Goal: Information Seeking & Learning: Check status

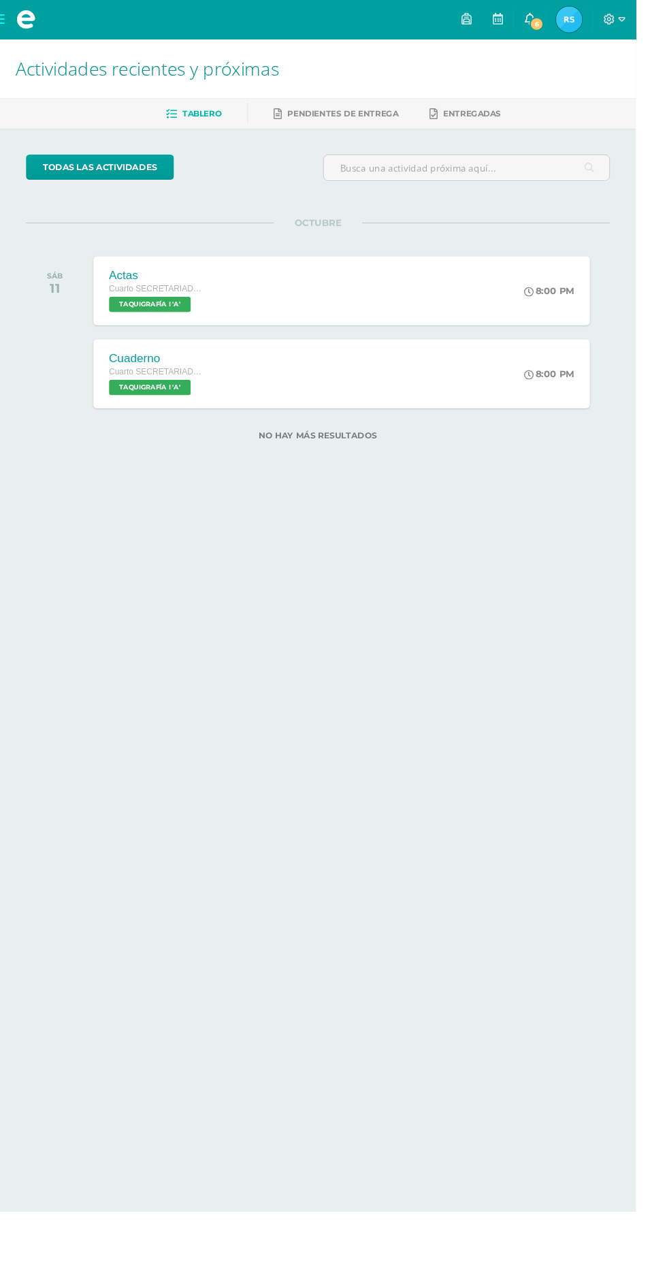
click at [571, 30] on span "6" at bounding box center [563, 25] width 15 height 15
click at [611, 25] on img at bounding box center [597, 20] width 27 height 27
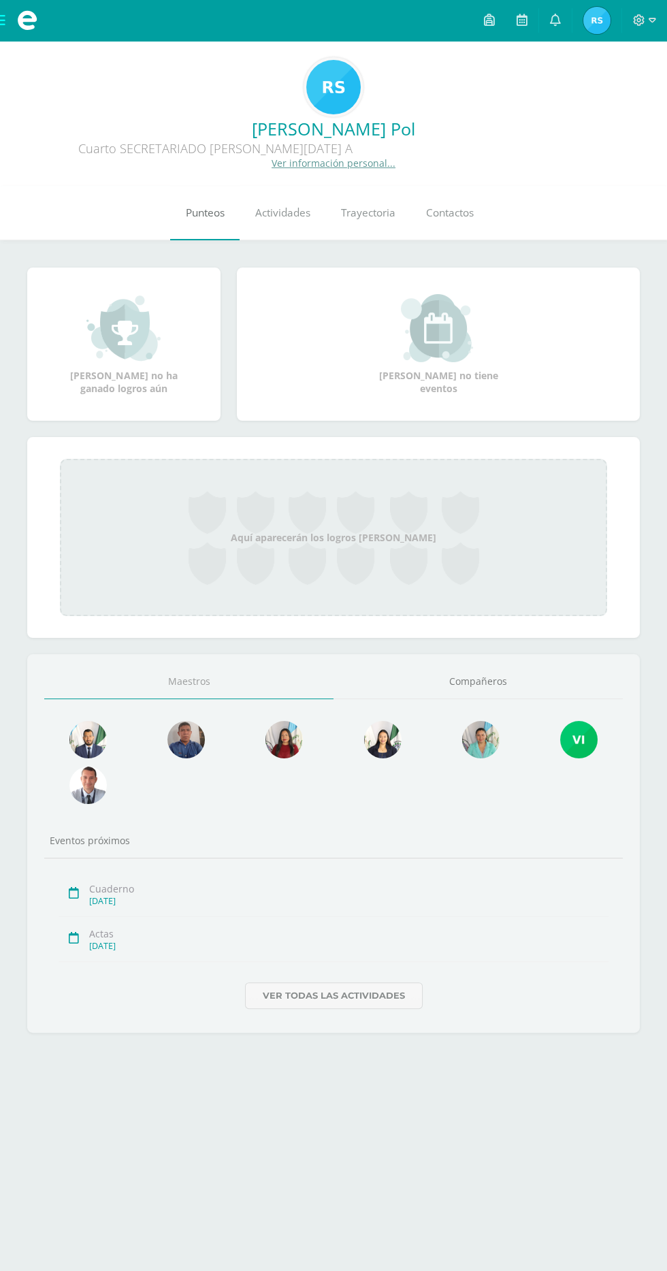
click at [219, 221] on link "Punteos" at bounding box center [204, 213] width 69 height 54
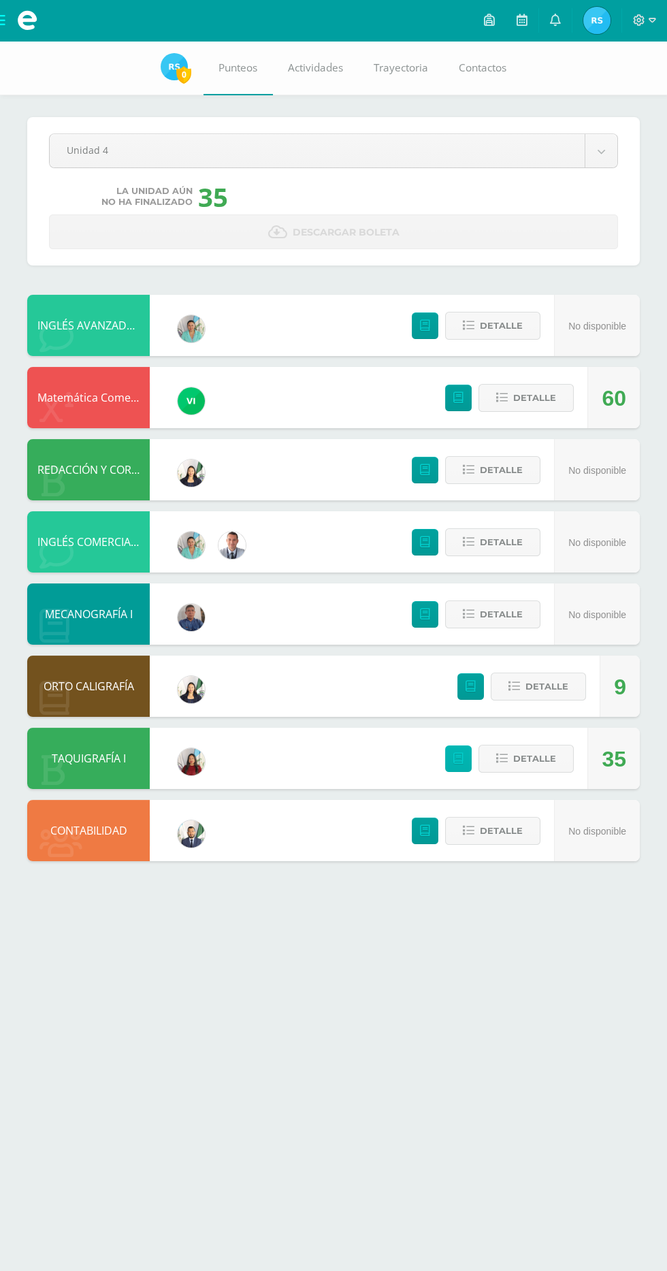
click at [466, 759] on link at bounding box center [458, 759] width 27 height 27
click at [532, 757] on span "Detalle" at bounding box center [534, 758] width 43 height 25
